Goal: Task Accomplishment & Management: Manage account settings

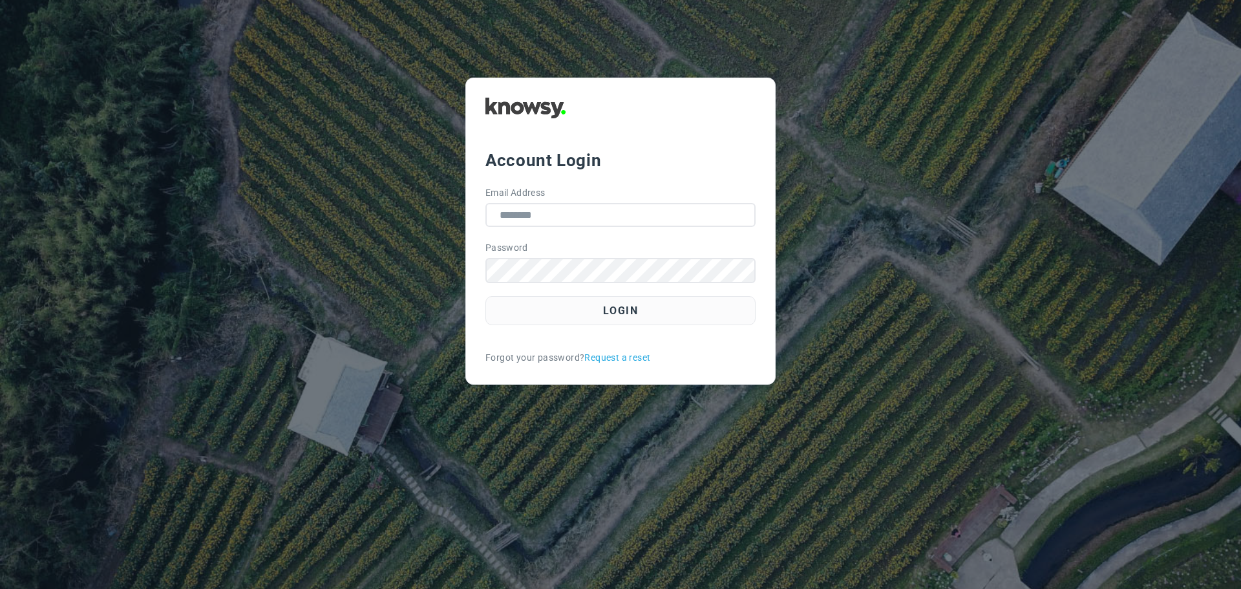
type input "**********"
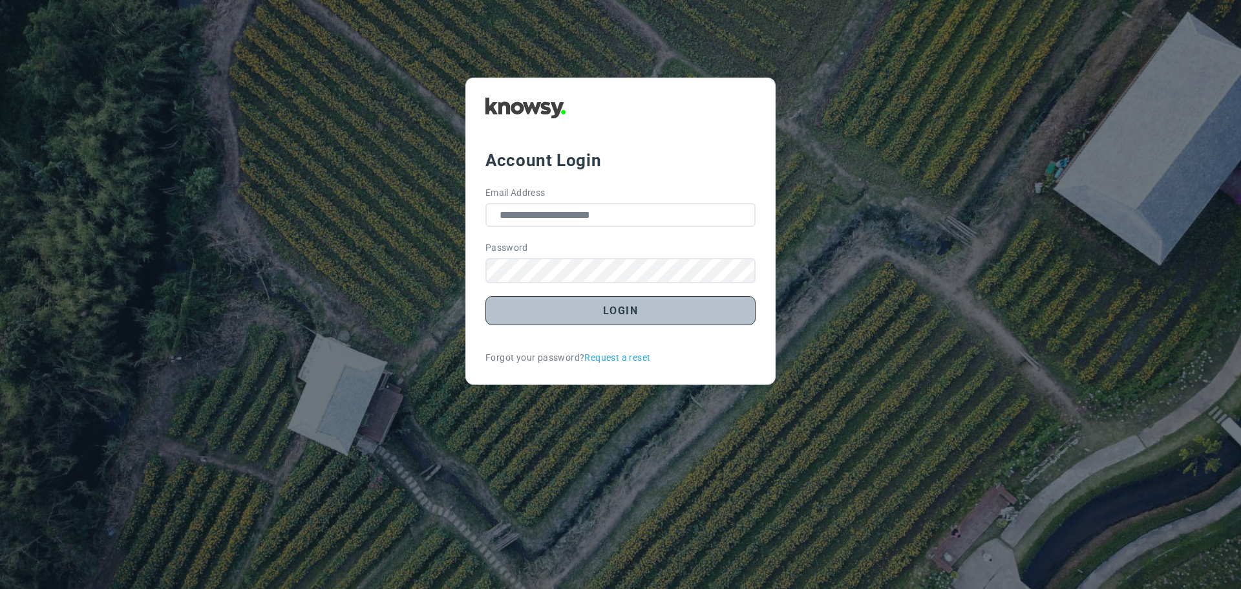
click at [570, 322] on button "Login" at bounding box center [620, 310] width 270 height 29
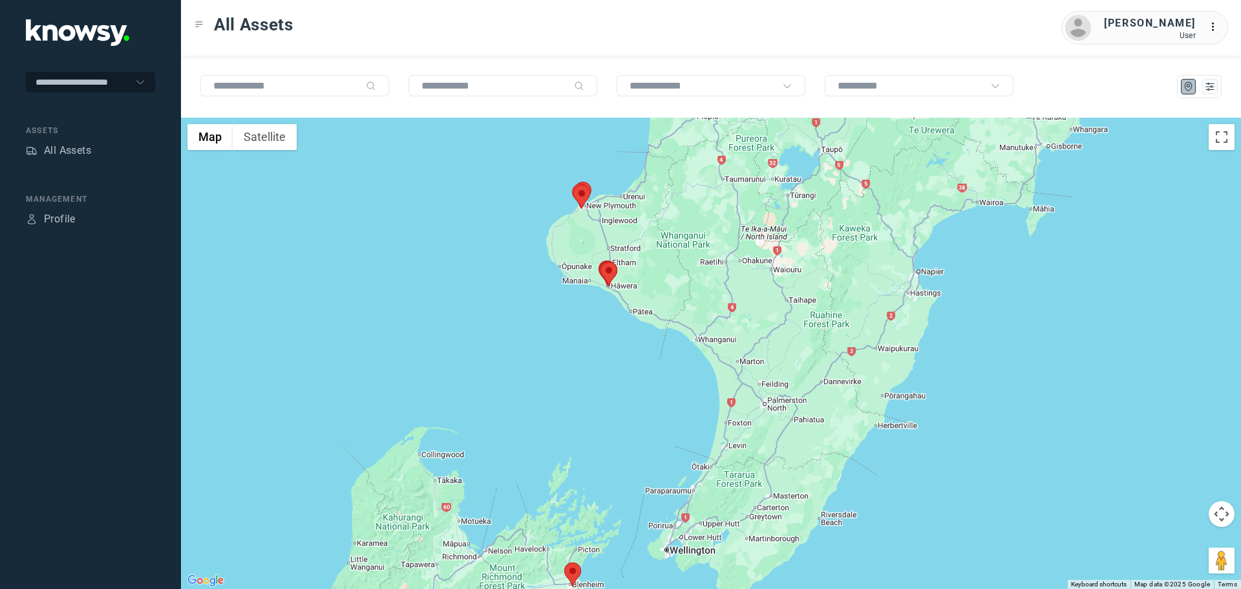
drag, startPoint x: 722, startPoint y: 250, endPoint x: 584, endPoint y: 289, distance: 143.8
click at [592, 296] on div at bounding box center [711, 353] width 1060 height 471
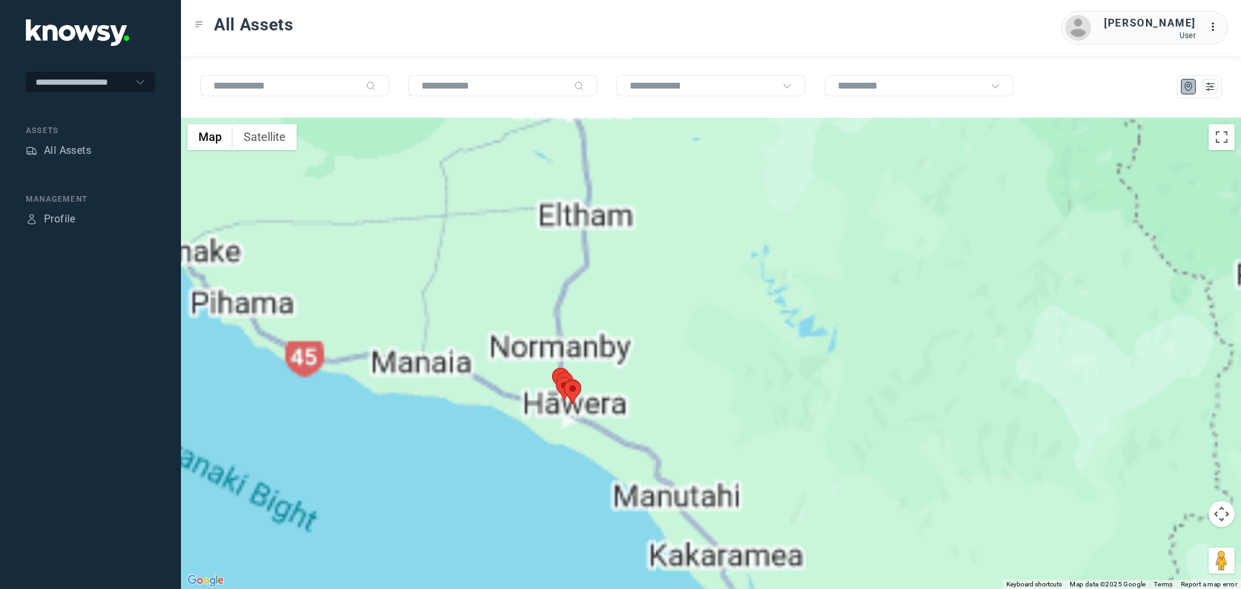
drag, startPoint x: 686, startPoint y: 369, endPoint x: 473, endPoint y: 295, distance: 225.0
click at [473, 295] on div at bounding box center [711, 353] width 1060 height 471
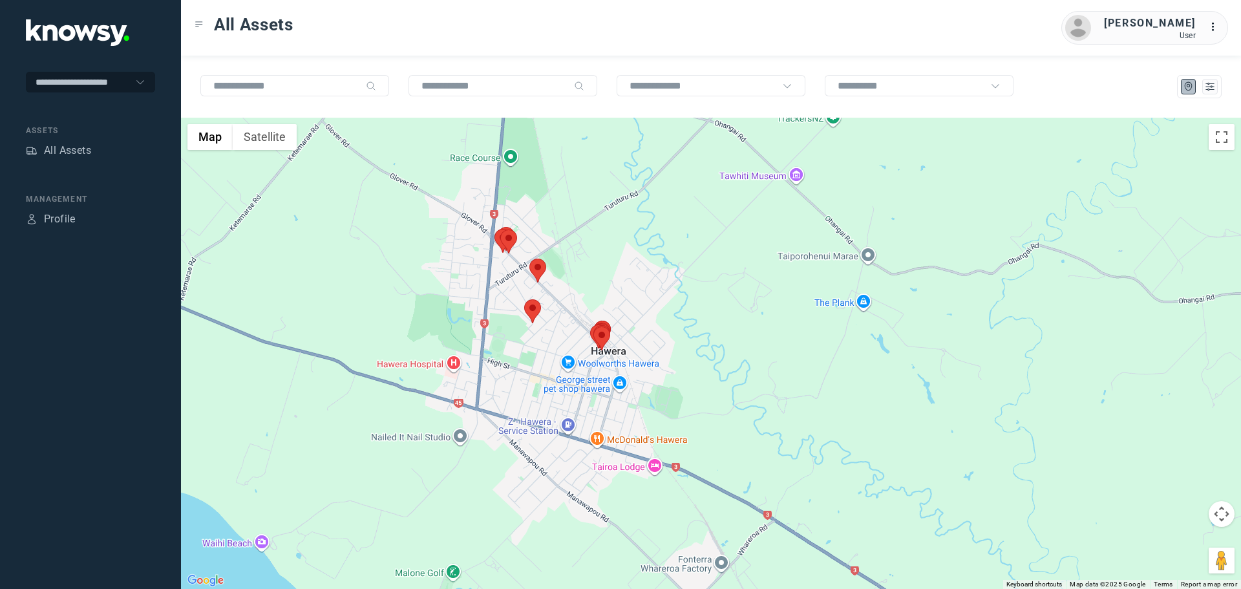
drag, startPoint x: 541, startPoint y: 245, endPoint x: 563, endPoint y: 301, distance: 60.4
click at [560, 300] on div at bounding box center [711, 353] width 1060 height 471
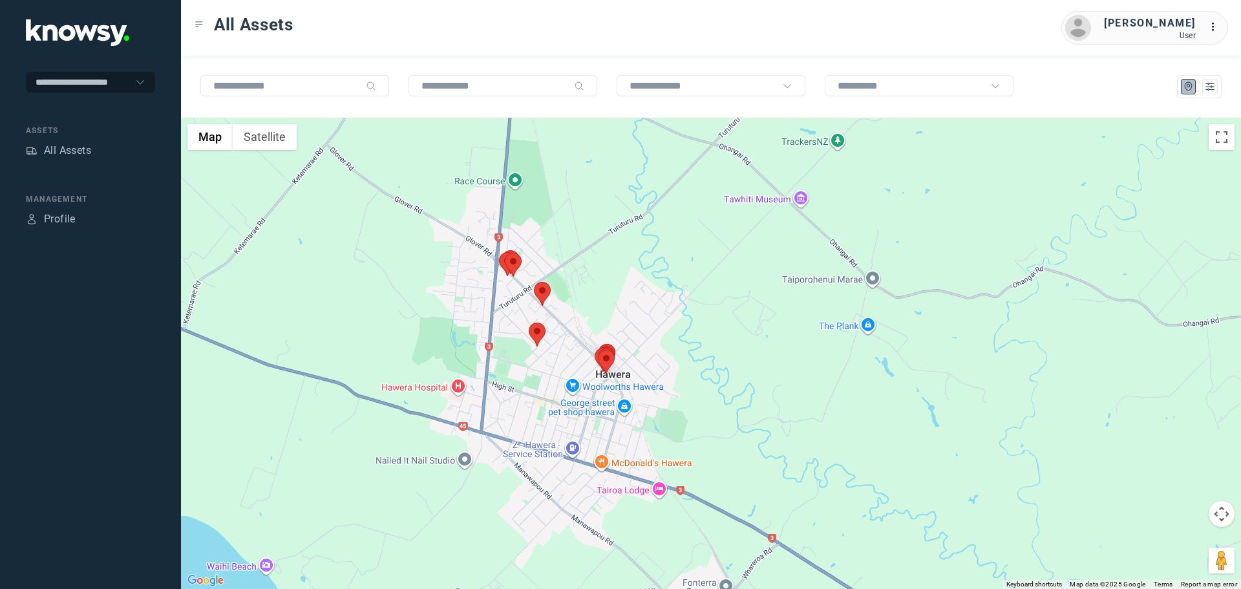
click at [534, 282] on area at bounding box center [534, 282] width 0 height 0
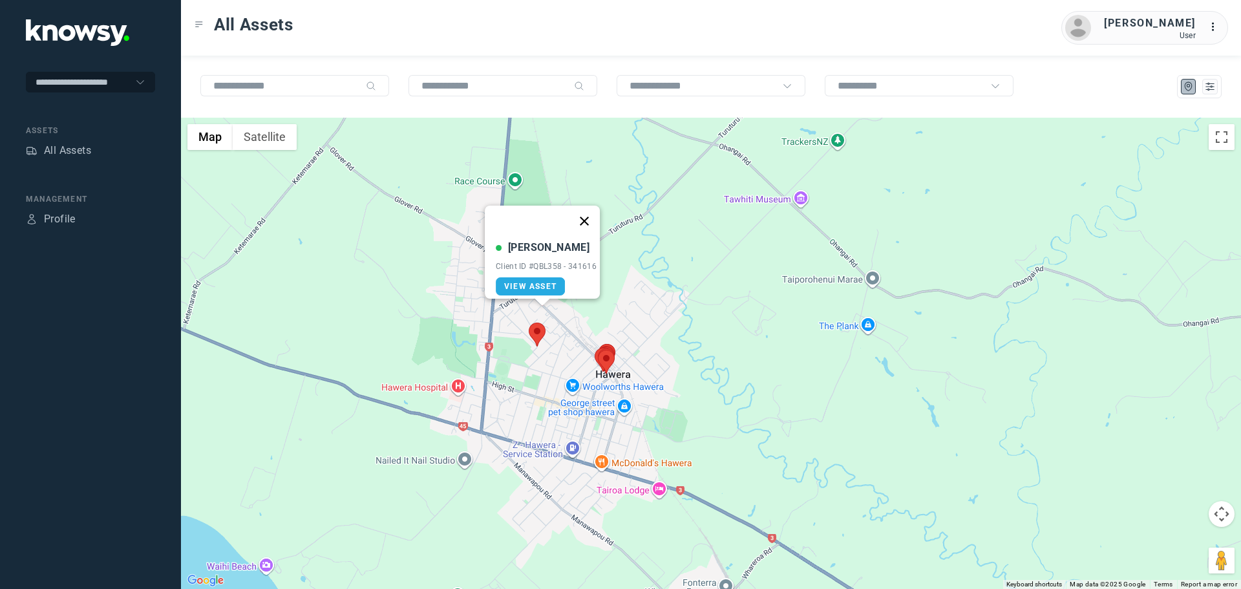
click at [594, 211] on button "Close" at bounding box center [584, 220] width 31 height 31
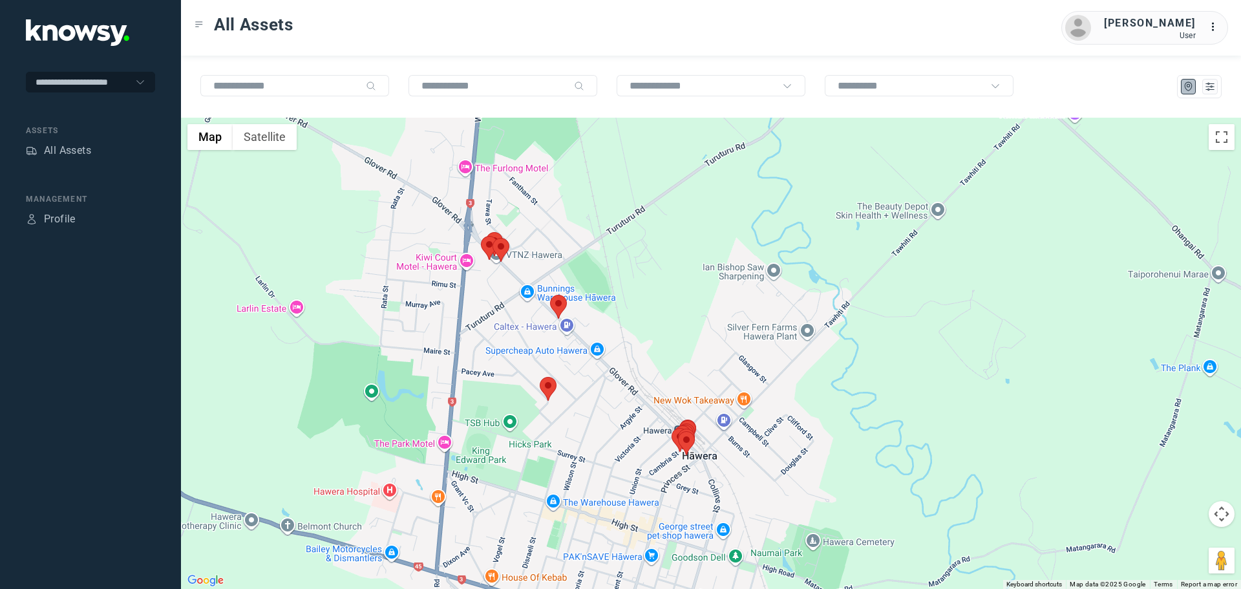
drag, startPoint x: 483, startPoint y: 270, endPoint x: 505, endPoint y: 313, distance: 48.0
click at [505, 313] on div "To navigate, press the arrow keys." at bounding box center [711, 353] width 1060 height 471
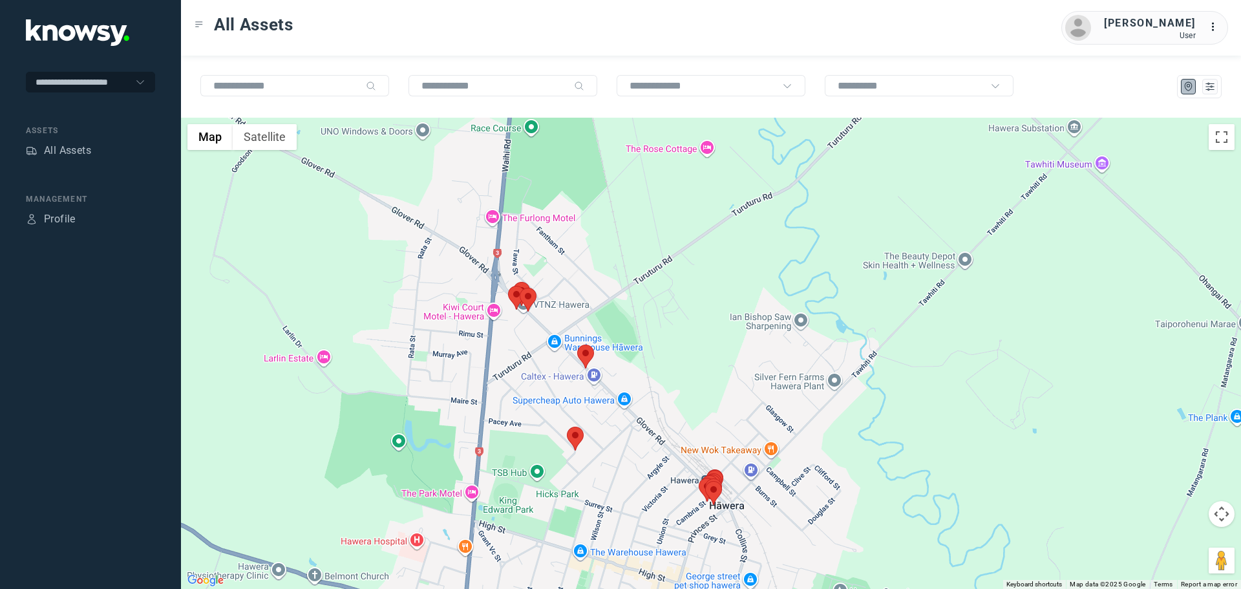
click at [567, 426] on area at bounding box center [567, 426] width 0 height 0
click at [628, 355] on button "Close" at bounding box center [617, 365] width 31 height 31
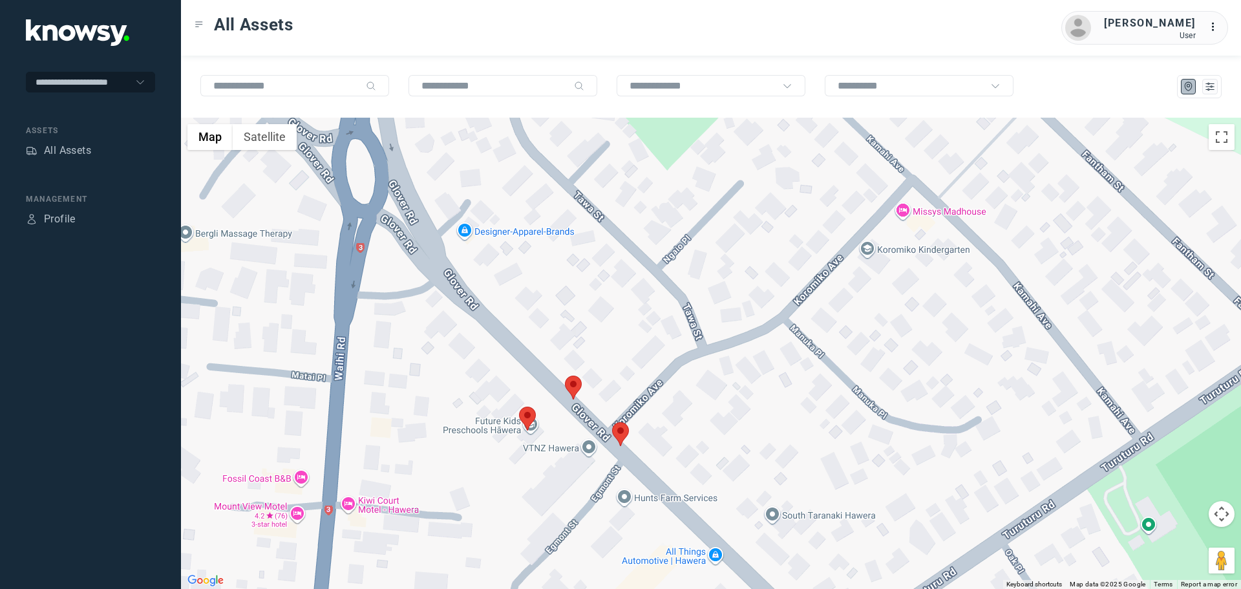
click at [519, 406] on area at bounding box center [519, 406] width 0 height 0
click at [574, 336] on button "Close" at bounding box center [571, 345] width 31 height 31
click at [565, 375] on area at bounding box center [565, 375] width 0 height 0
click at [620, 308] on button "Close" at bounding box center [614, 314] width 31 height 31
click at [612, 422] on area at bounding box center [612, 422] width 0 height 0
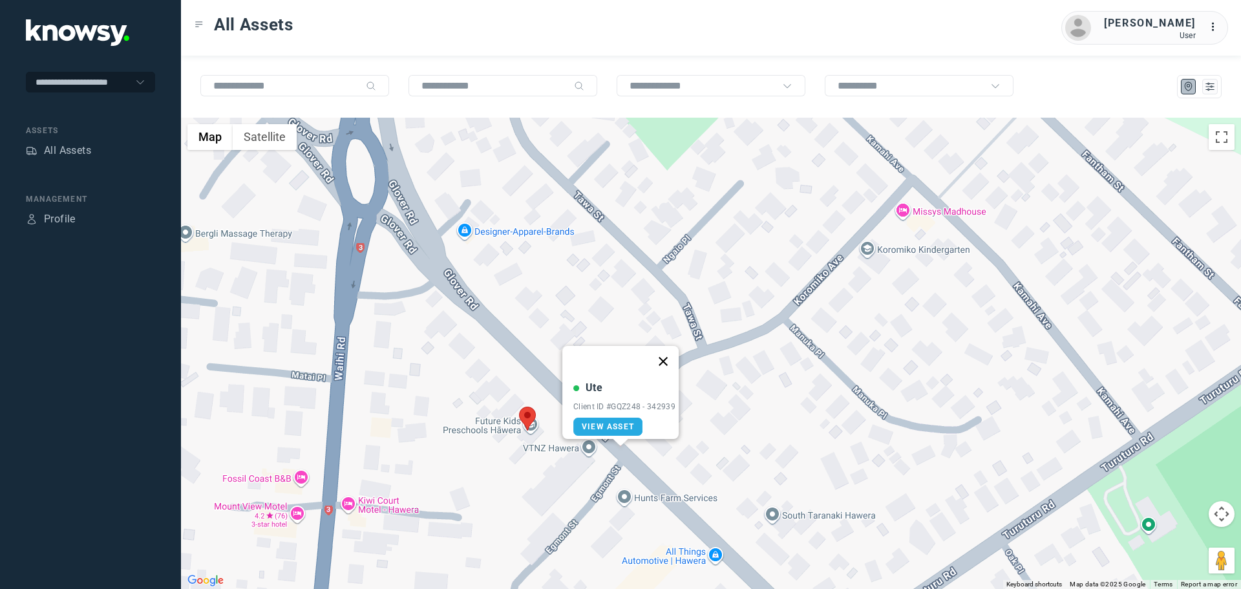
click at [670, 355] on button "Close" at bounding box center [662, 361] width 31 height 31
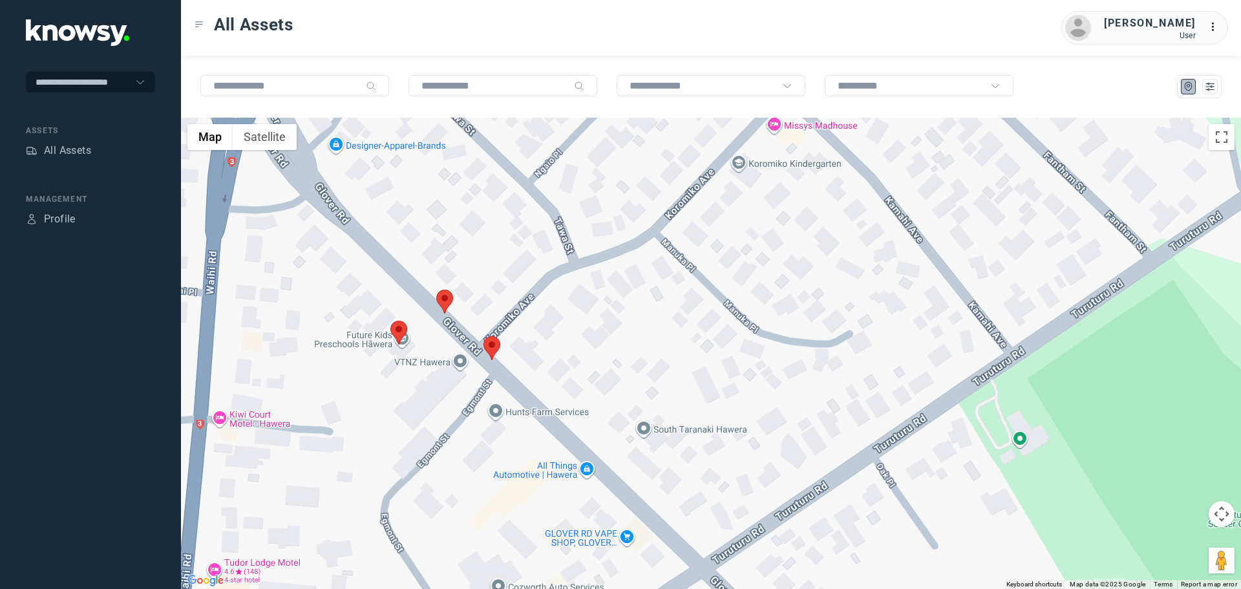
drag, startPoint x: 767, startPoint y: 468, endPoint x: 520, endPoint y: 282, distance: 309.1
click at [526, 297] on div at bounding box center [711, 353] width 1060 height 471
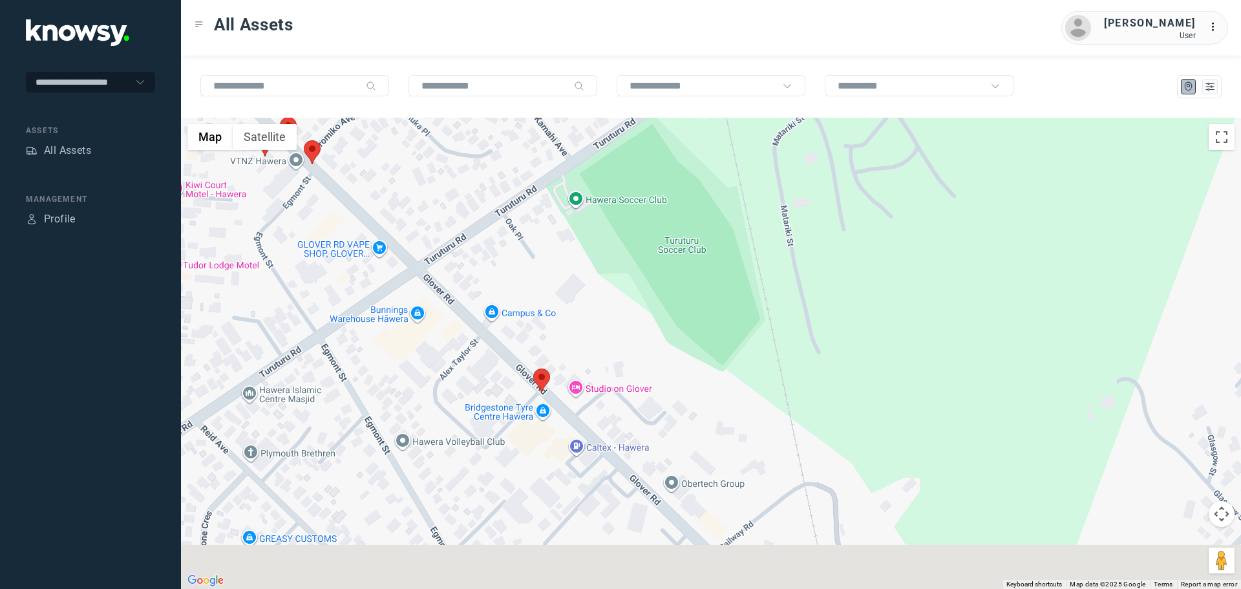
drag, startPoint x: 524, startPoint y: 375, endPoint x: 514, endPoint y: 300, distance: 75.7
click at [507, 304] on div at bounding box center [711, 353] width 1060 height 471
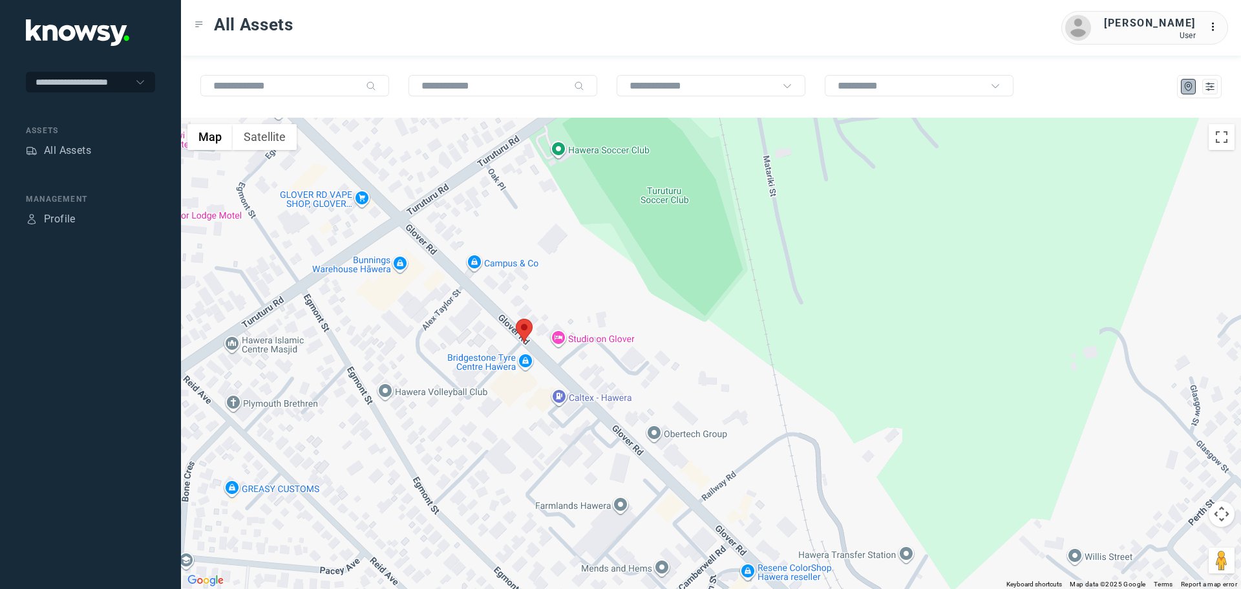
drag, startPoint x: 667, startPoint y: 403, endPoint x: 611, endPoint y: 376, distance: 63.0
click at [635, 384] on div at bounding box center [711, 353] width 1060 height 471
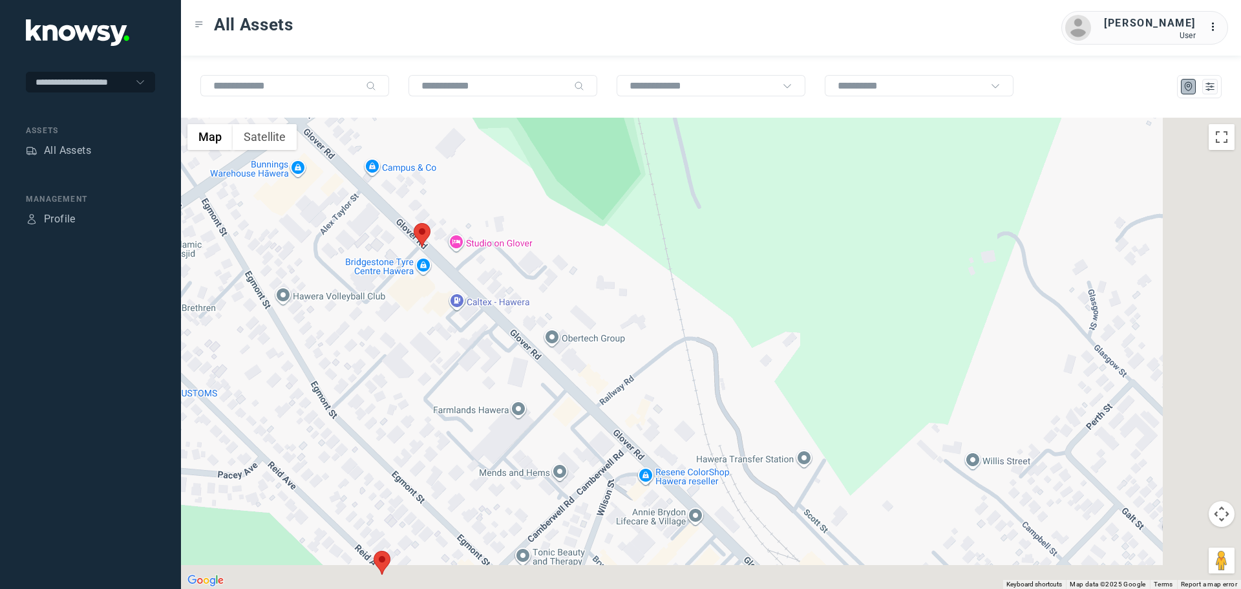
drag, startPoint x: 713, startPoint y: 439, endPoint x: 575, endPoint y: 288, distance: 204.9
click at [583, 302] on div at bounding box center [711, 353] width 1060 height 471
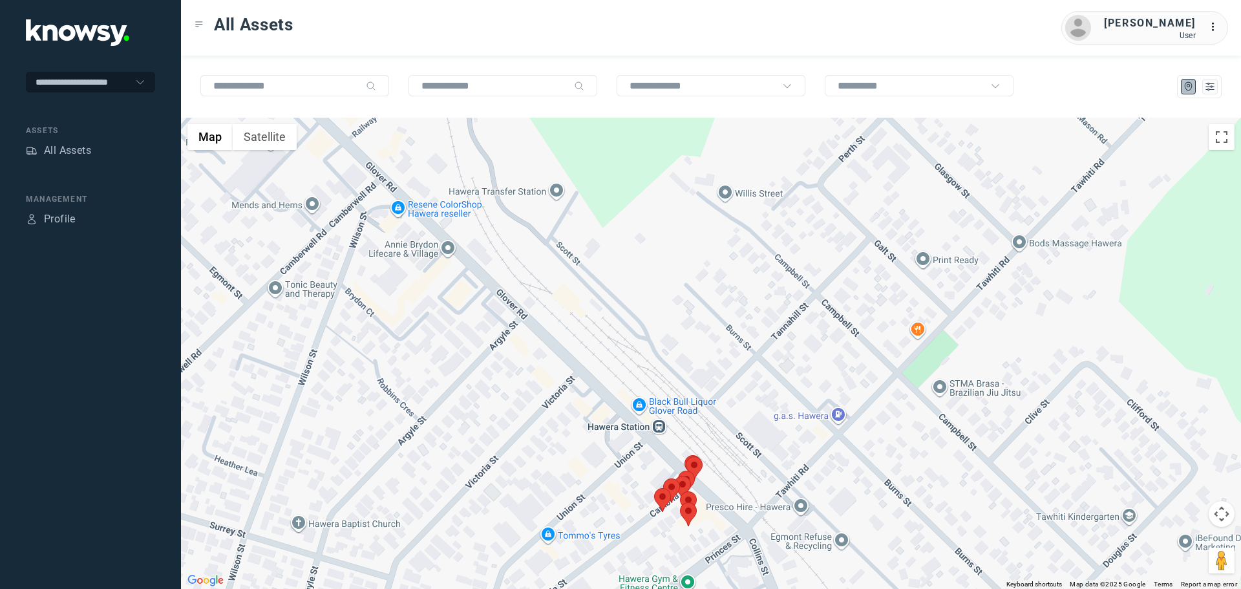
drag, startPoint x: 697, startPoint y: 456, endPoint x: 626, endPoint y: 299, distance: 172.1
click at [632, 335] on div at bounding box center [711, 353] width 1060 height 471
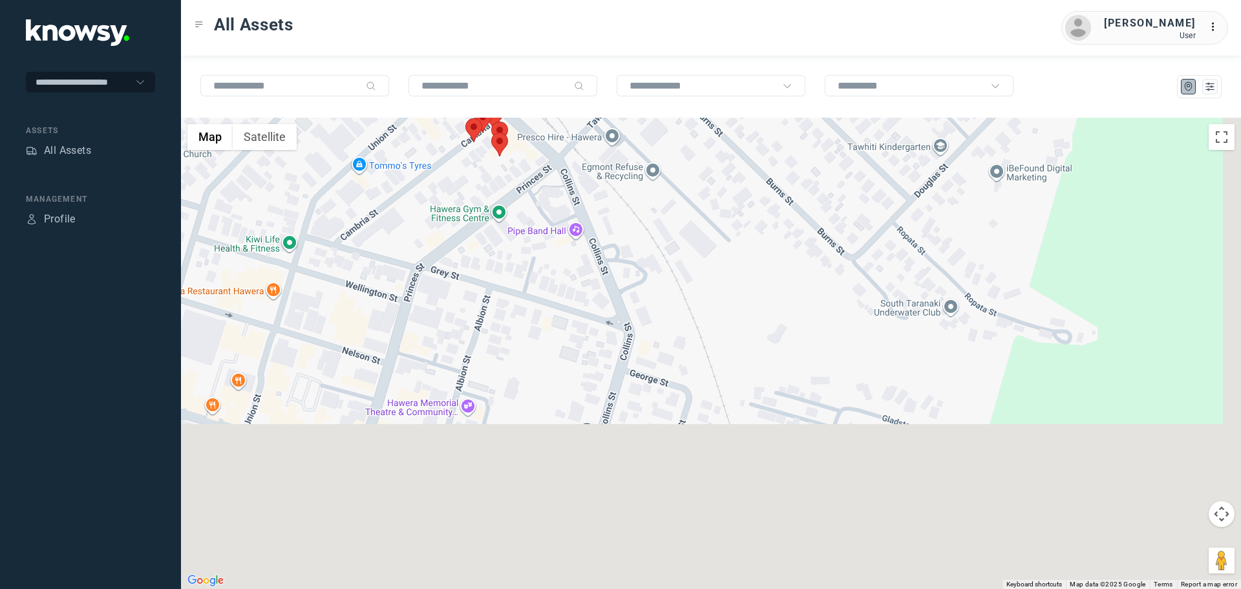
drag, startPoint x: 529, startPoint y: 185, endPoint x: 575, endPoint y: 302, distance: 125.3
click at [575, 302] on div at bounding box center [711, 353] width 1060 height 471
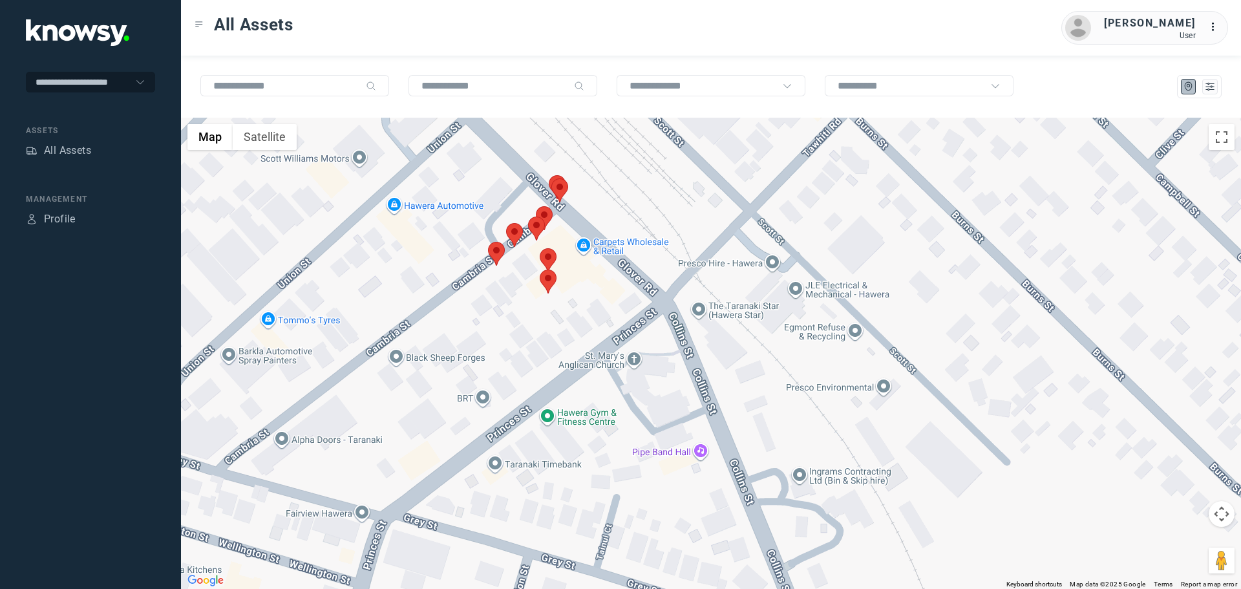
drag, startPoint x: 514, startPoint y: 198, endPoint x: 581, endPoint y: 299, distance: 121.7
click at [576, 299] on div at bounding box center [711, 353] width 1060 height 471
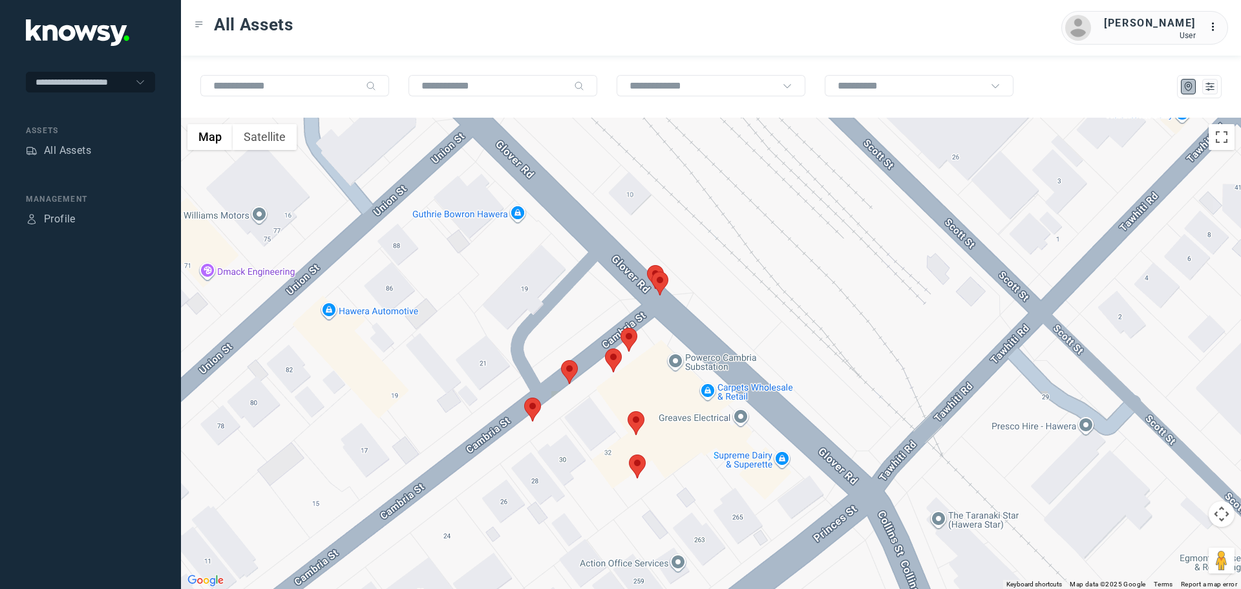
click at [524, 397] on area at bounding box center [524, 397] width 0 height 0
click at [575, 331] on button "Close" at bounding box center [574, 336] width 31 height 31
click at [561, 360] on area at bounding box center [561, 360] width 0 height 0
click at [618, 289] on button "Close" at bounding box center [611, 299] width 31 height 31
click at [620, 328] on area at bounding box center [620, 328] width 0 height 0
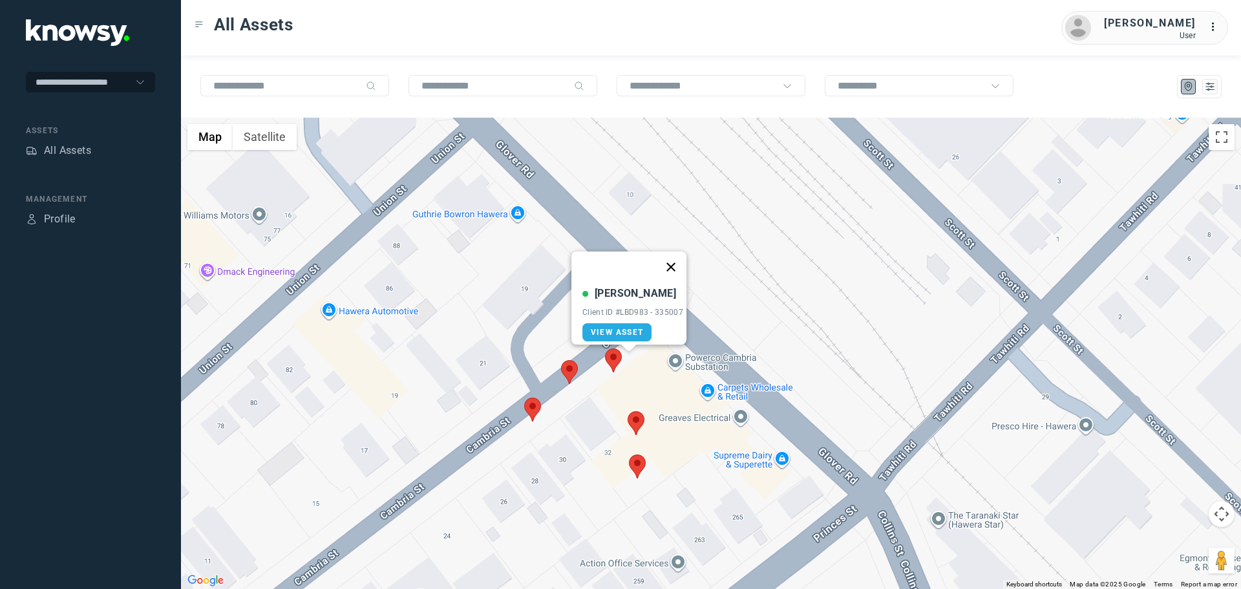
click at [676, 258] on button "Close" at bounding box center [670, 266] width 31 height 31
click at [605, 348] on area at bounding box center [605, 348] width 0 height 0
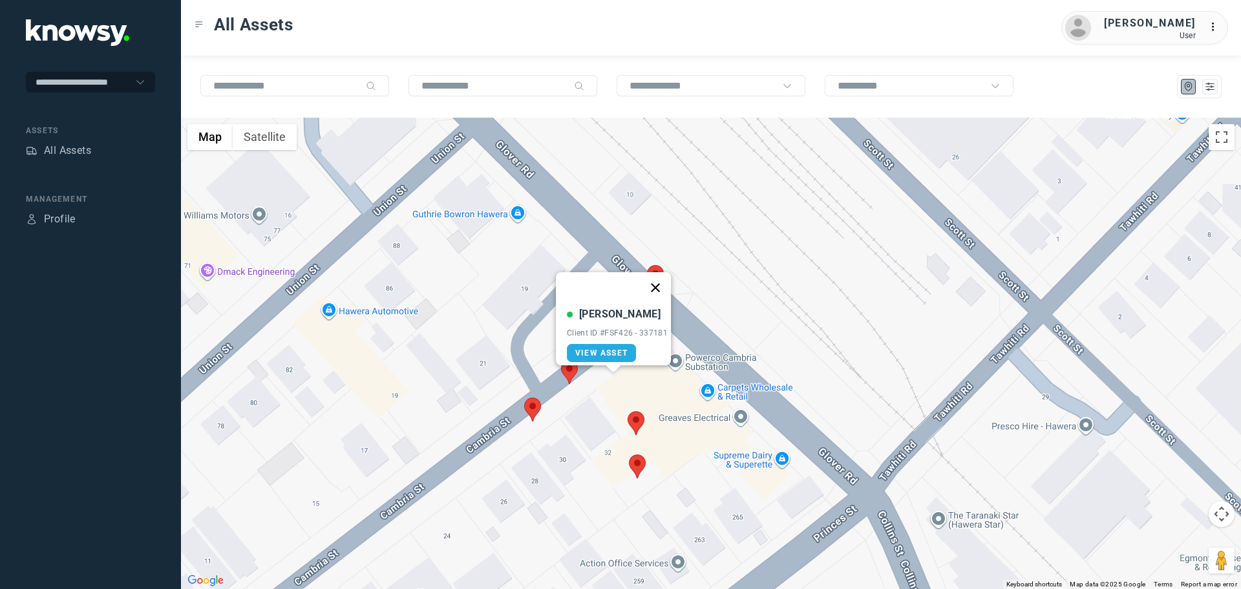
click at [660, 278] on button "Close" at bounding box center [655, 287] width 31 height 31
click at [627, 411] on area at bounding box center [627, 411] width 0 height 0
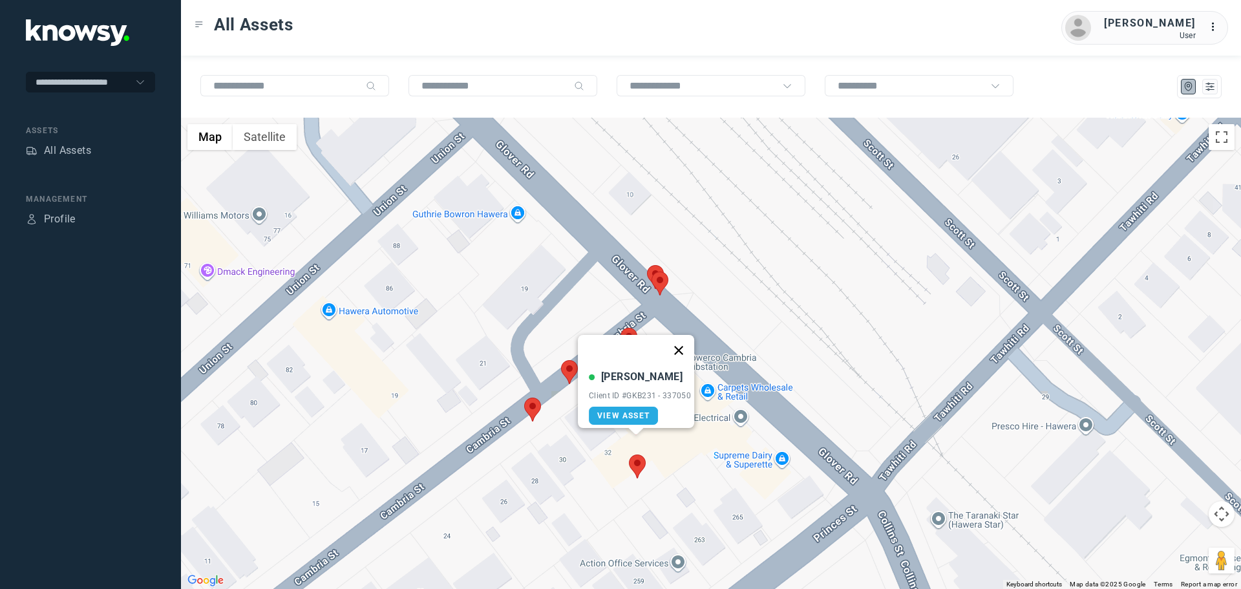
click at [684, 342] on button "Close" at bounding box center [678, 350] width 31 height 31
click at [629, 454] on area at bounding box center [629, 454] width 0 height 0
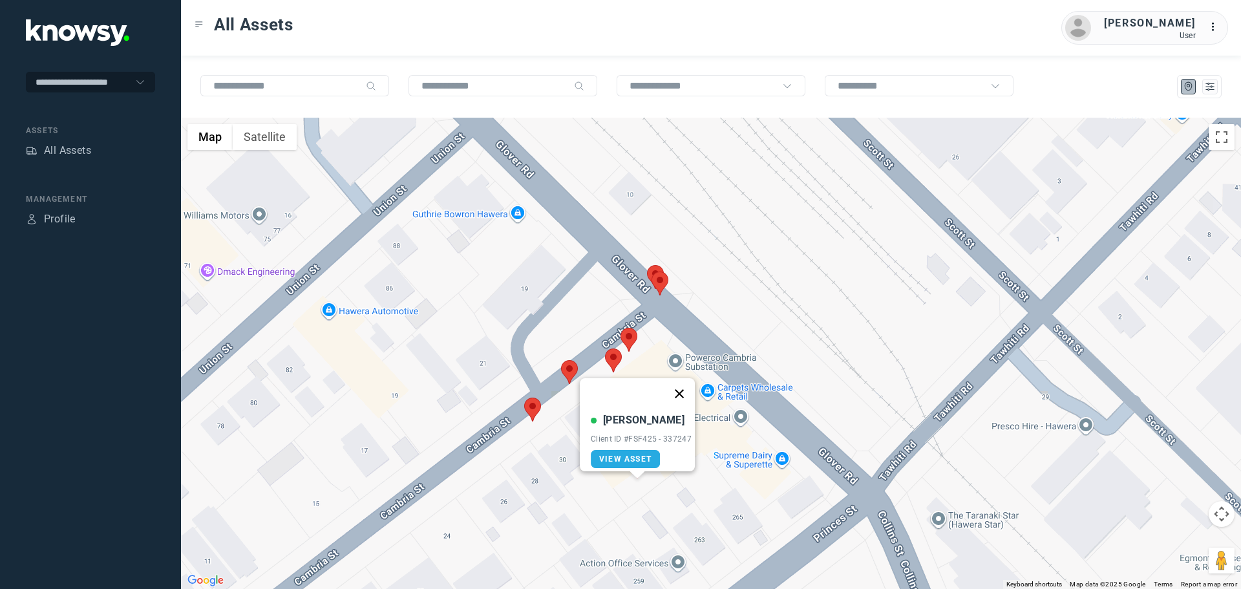
click at [685, 386] on button "Close" at bounding box center [679, 393] width 31 height 31
